Goal: Task Accomplishment & Management: Manage account settings

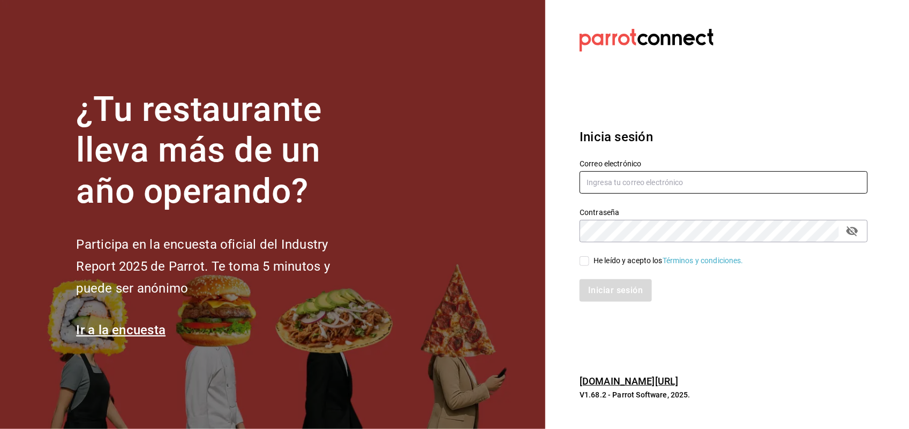
type input "[EMAIL_ADDRESS][DOMAIN_NAME]"
click at [584, 255] on label "He leído y acepto los Términos y condiciones." at bounding box center [661, 260] width 164 height 11
click at [584, 257] on input "He leído y acepto los Términos y condiciones." at bounding box center [584, 262] width 10 height 10
checkbox input "true"
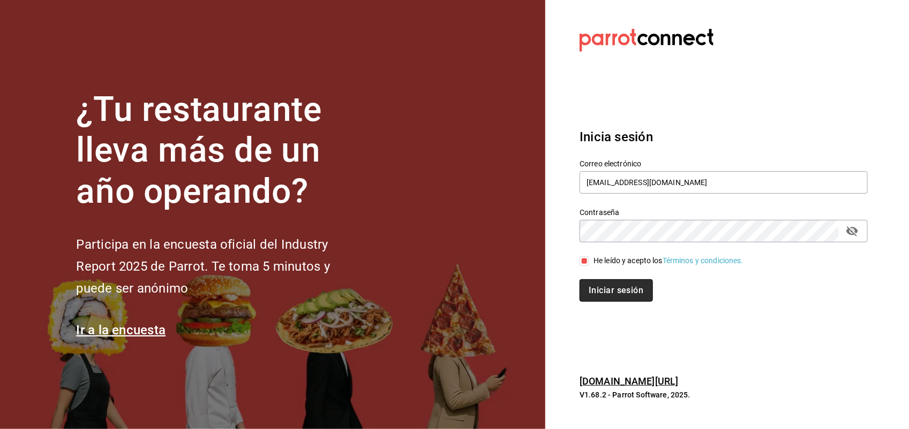
click at [598, 287] on button "Iniciar sesión" at bounding box center [615, 291] width 73 height 22
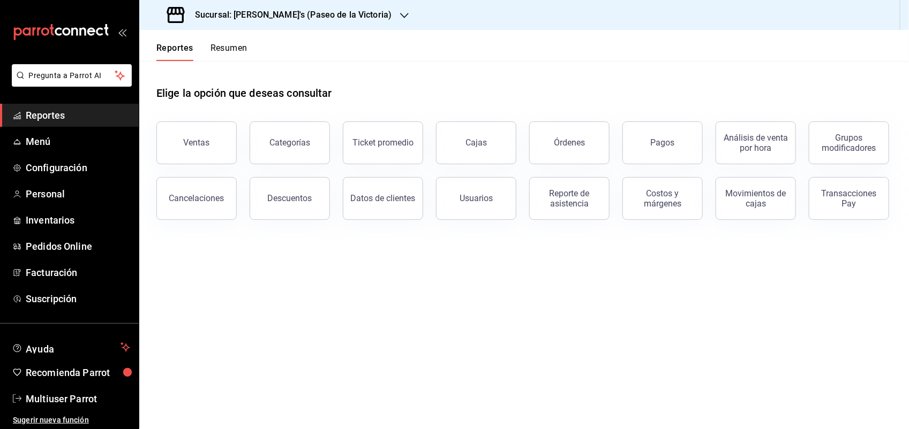
click at [400, 14] on icon "button" at bounding box center [404, 15] width 9 height 9
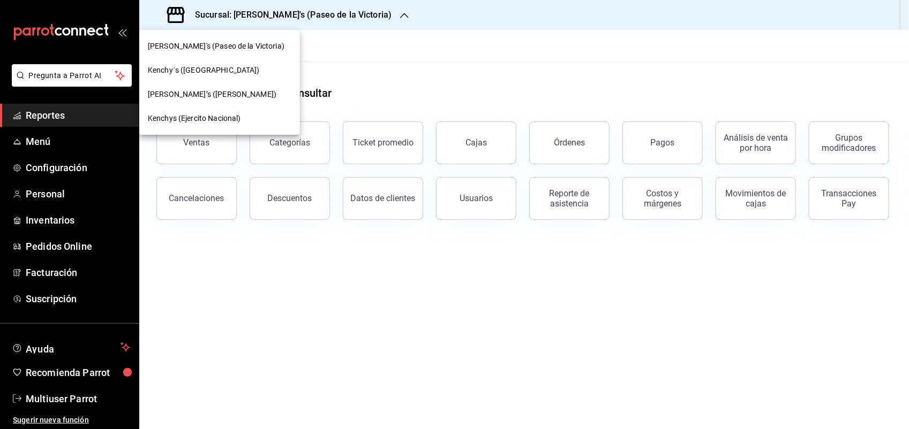
click at [240, 68] on div "Kenchy´s ([GEOGRAPHIC_DATA])" at bounding box center [220, 70] width 144 height 11
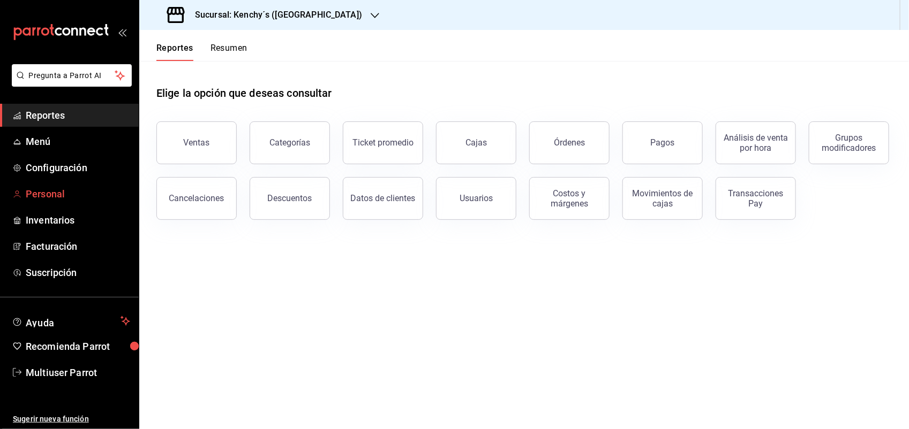
click at [60, 191] on span "Personal" at bounding box center [78, 194] width 104 height 14
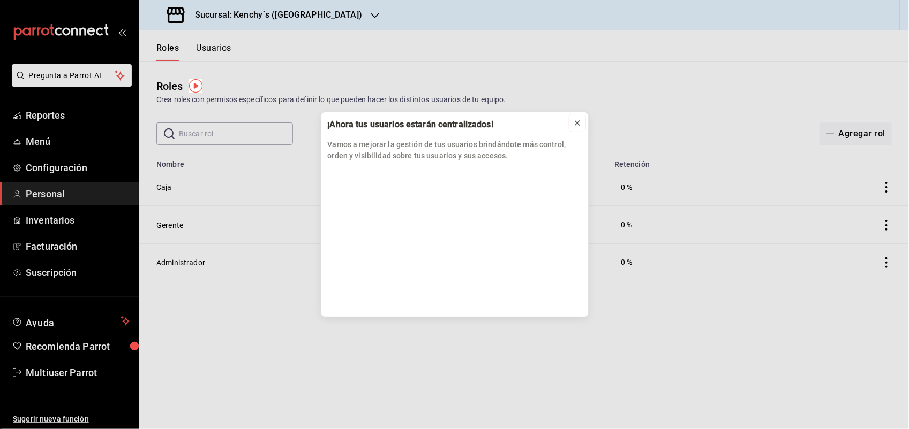
click at [576, 120] on icon at bounding box center [577, 123] width 9 height 9
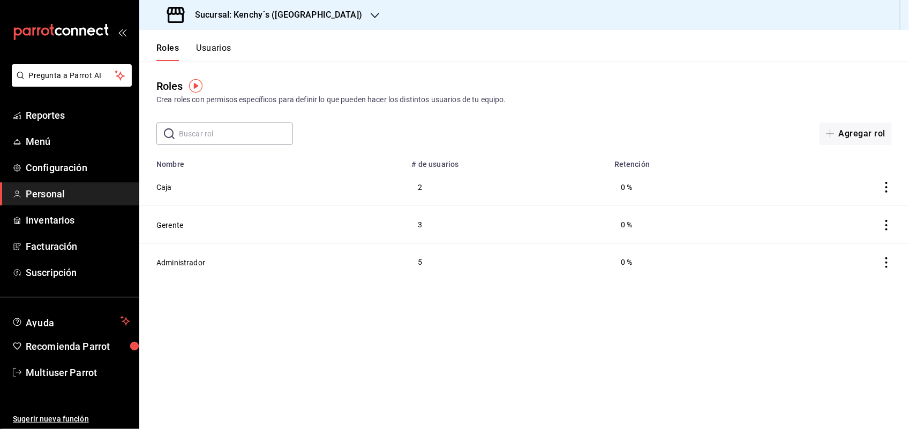
click at [217, 44] on button "Usuarios" at bounding box center [213, 52] width 35 height 18
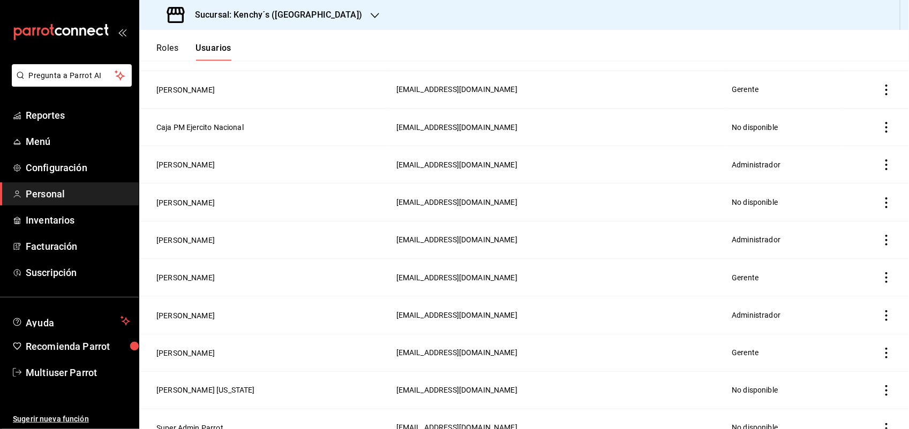
scroll to position [561, 0]
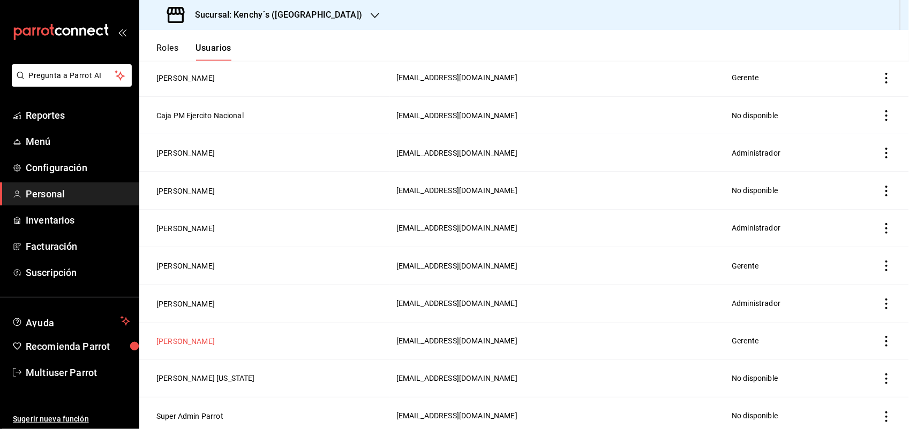
click at [196, 343] on button "[PERSON_NAME]" at bounding box center [185, 341] width 58 height 11
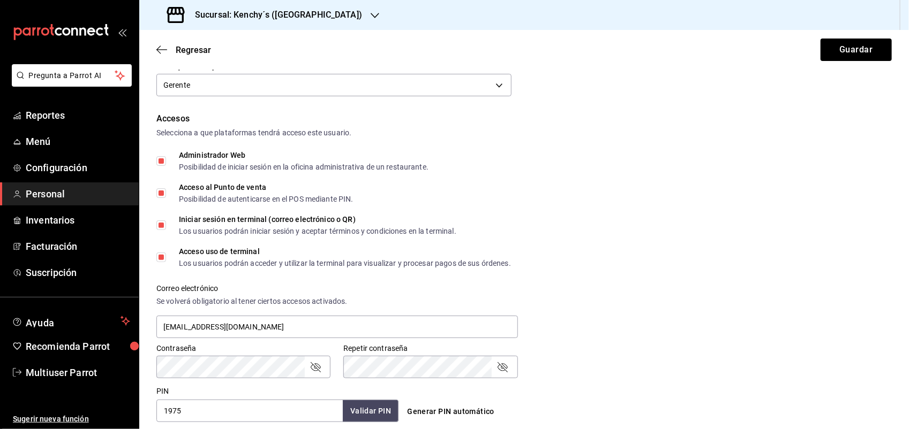
scroll to position [199, 0]
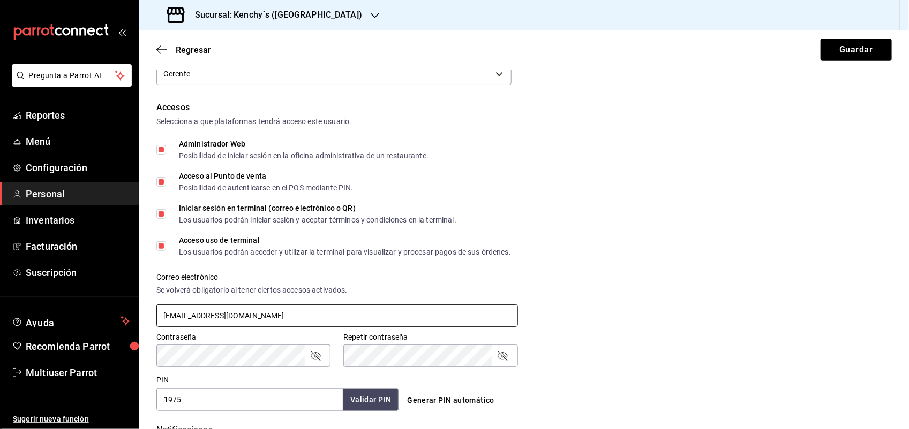
click at [307, 316] on input "[EMAIL_ADDRESS][DOMAIN_NAME]" at bounding box center [336, 316] width 361 height 22
type input "[EMAIL_ADDRESS][DOMAIN_NAME]"
click at [316, 352] on icon "passwordField" at bounding box center [315, 356] width 13 height 13
click at [842, 49] on button "Guardar" at bounding box center [855, 50] width 71 height 22
